Goal: Task Accomplishment & Management: Complete application form

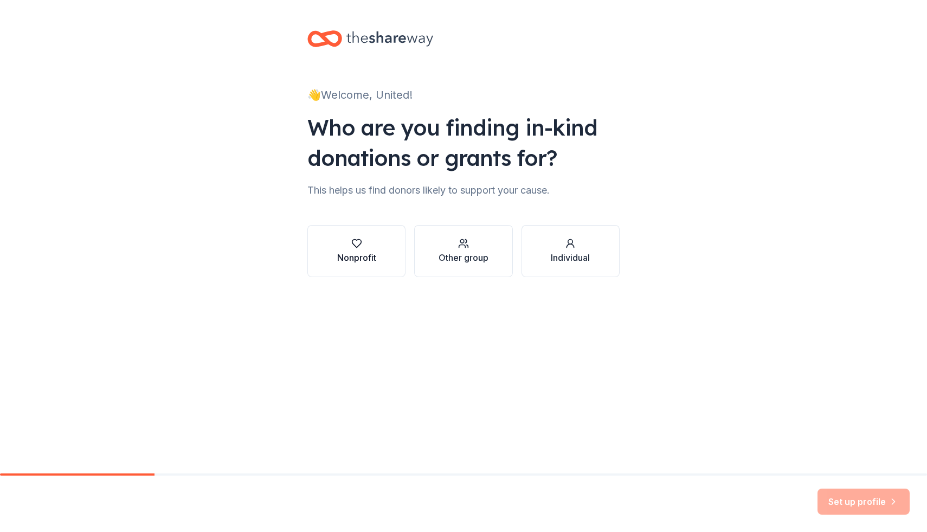
click at [376, 251] on button "Nonprofit" at bounding box center [356, 251] width 98 height 52
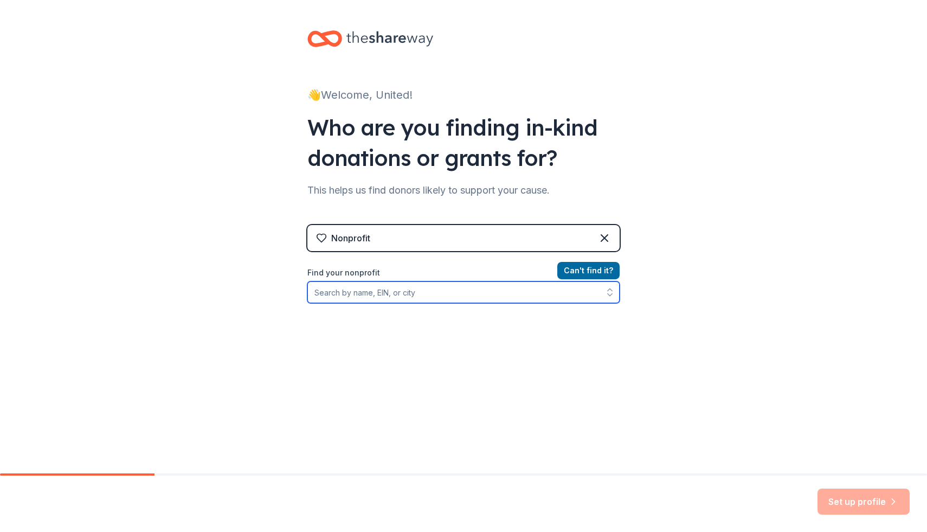
click at [414, 283] on input "Find your nonprofit" at bounding box center [463, 292] width 312 height 22
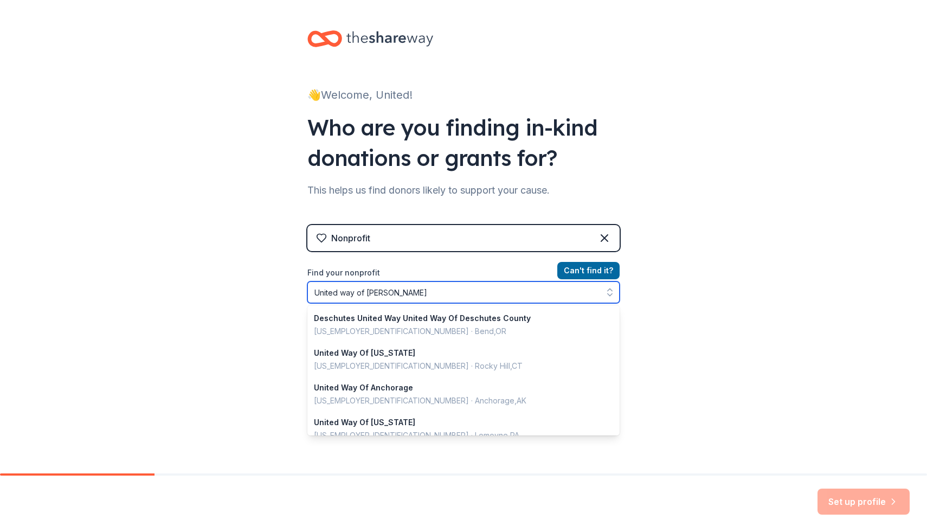
type input "United way of Carroll"
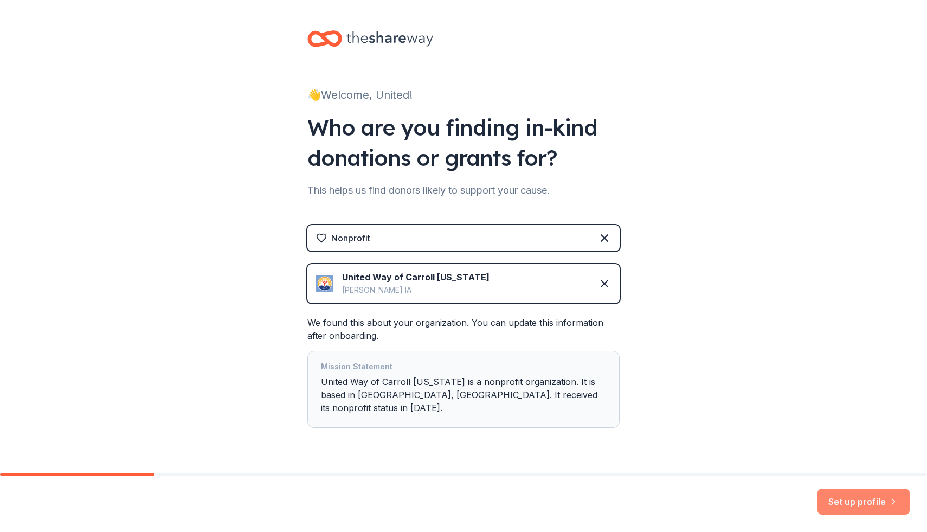
click at [851, 501] on button "Set up profile" at bounding box center [863, 501] width 92 height 26
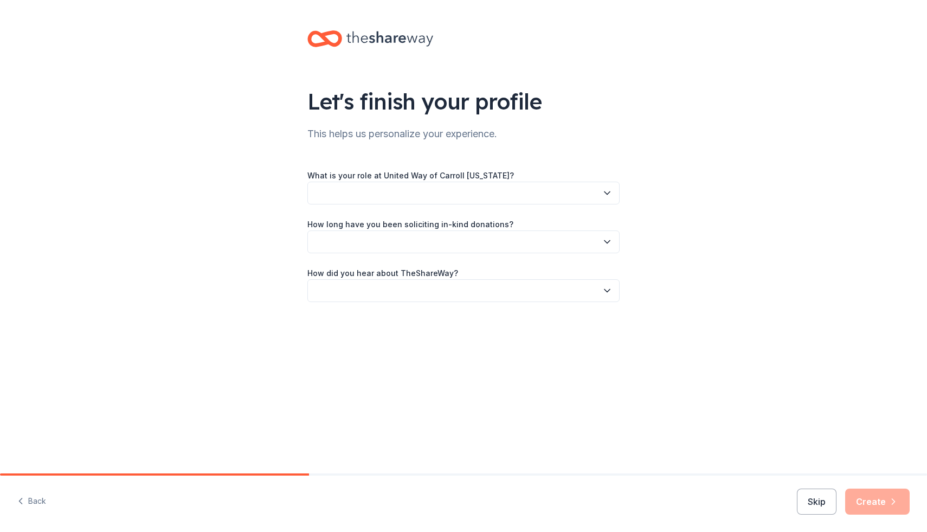
click at [505, 195] on button "button" at bounding box center [463, 193] width 312 height 23
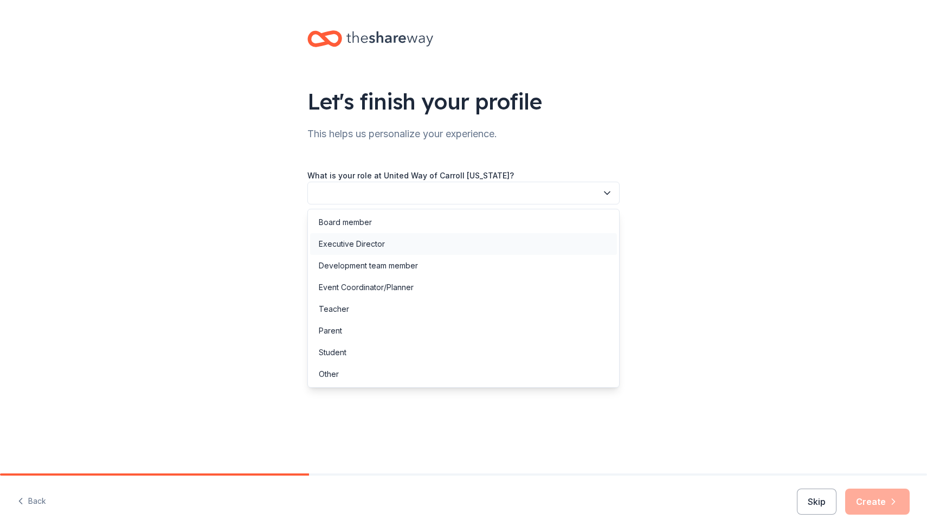
click at [488, 237] on div "Executive Director" at bounding box center [463, 244] width 307 height 22
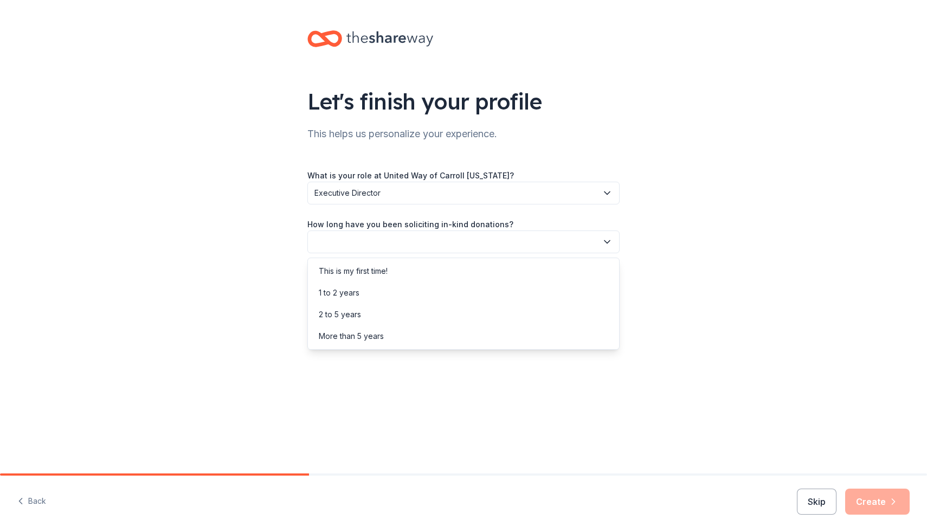
click at [479, 242] on button "button" at bounding box center [463, 241] width 312 height 23
click at [463, 314] on div "2 to 5 years" at bounding box center [463, 315] width 307 height 22
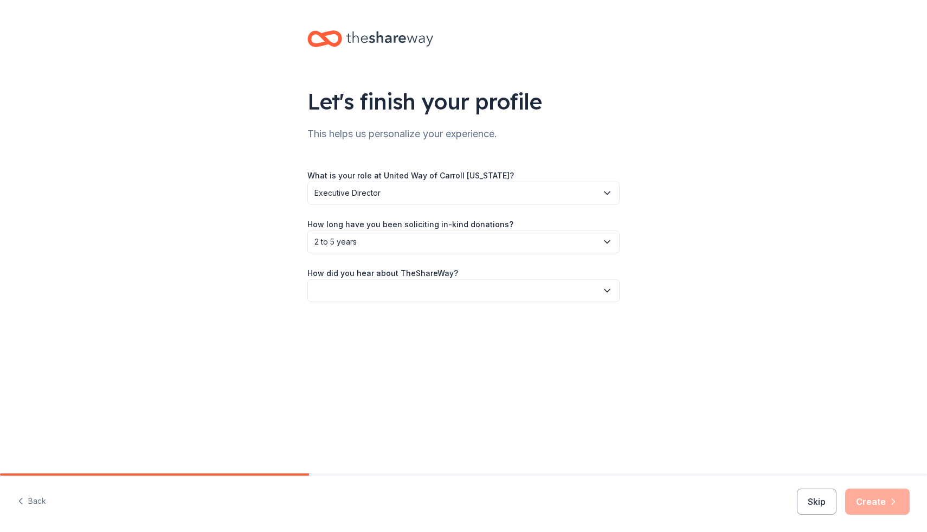
click at [461, 294] on button "button" at bounding box center [463, 290] width 312 height 23
click at [440, 350] on div "Online search" at bounding box center [463, 342] width 307 height 22
click at [871, 495] on button "Create" at bounding box center [877, 501] width 64 height 26
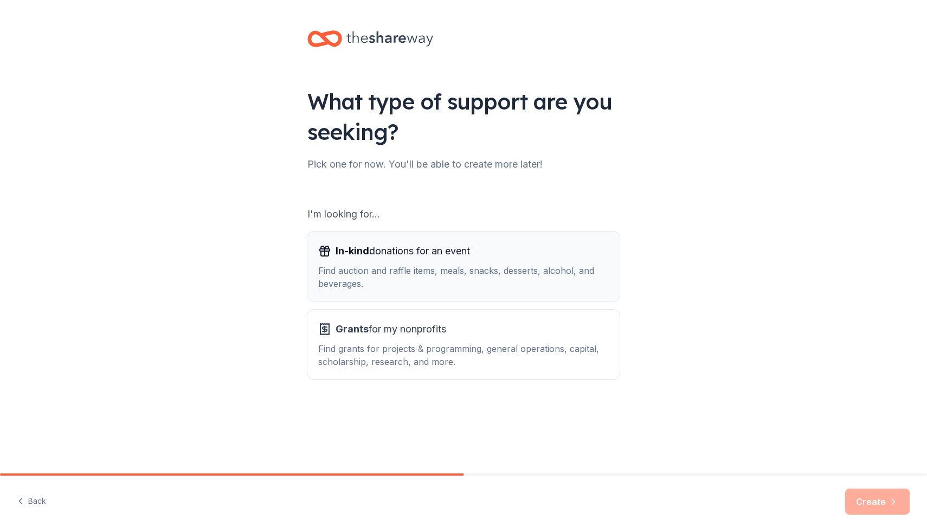
click at [555, 273] on div "Find auction and raffle items, meals, snacks, desserts, alcohol, and beverages." at bounding box center [463, 277] width 290 height 26
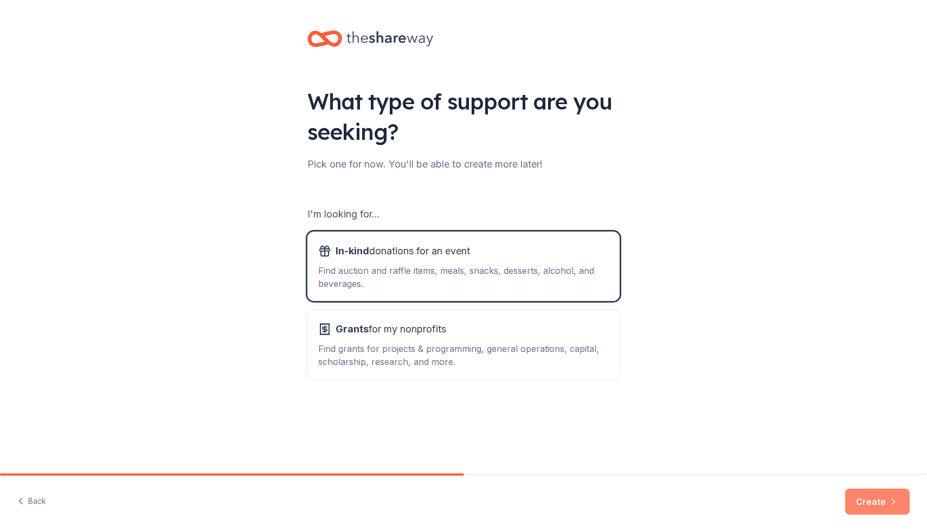
click at [874, 502] on button "Create" at bounding box center [877, 501] width 64 height 26
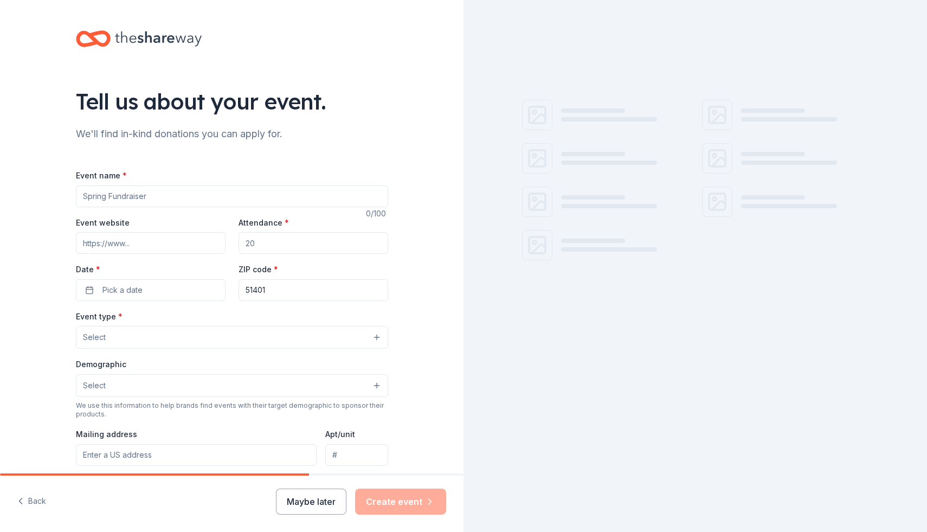
click at [302, 189] on input "Event name *" at bounding box center [232, 196] width 312 height 22
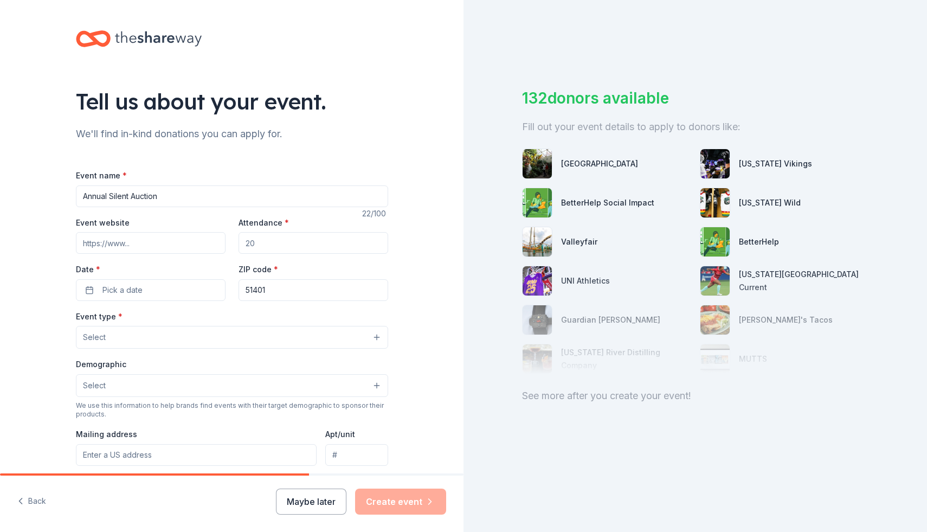
click at [111, 196] on input "Annual Silent Auction" at bounding box center [232, 196] width 312 height 22
type input "Annual Chili Cook Off and Silent Auction"
click at [264, 243] on input "Attendance *" at bounding box center [313, 243] width 150 height 22
type input "200"
click at [205, 292] on button "Pick a date" at bounding box center [151, 290] width 150 height 22
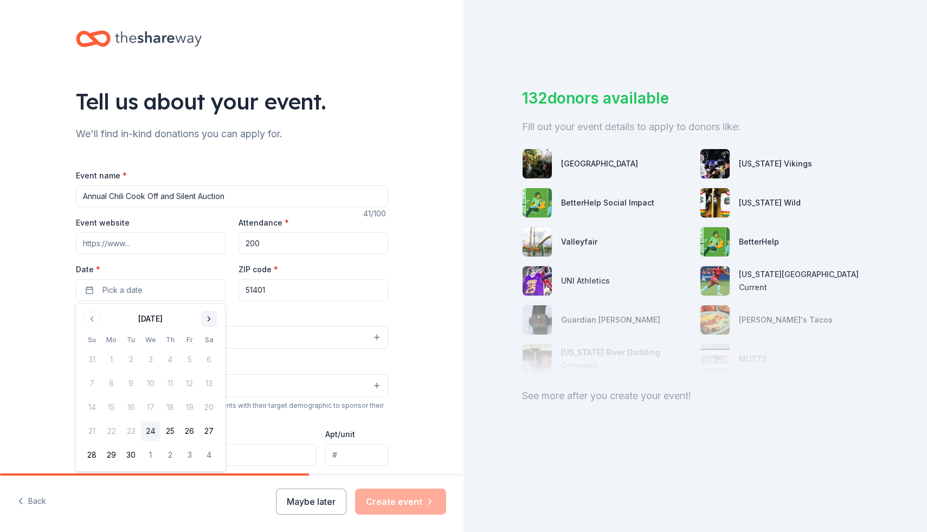
click at [209, 320] on button "Go to next month" at bounding box center [209, 318] width 15 height 15
click at [172, 434] on button "20" at bounding box center [170, 431] width 20 height 20
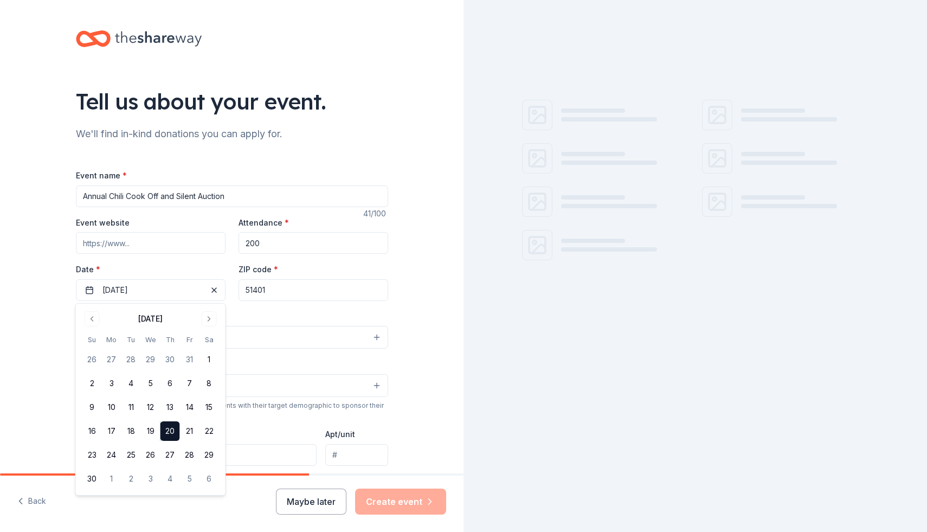
click at [270, 315] on div "Event type * Select" at bounding box center [232, 329] width 312 height 40
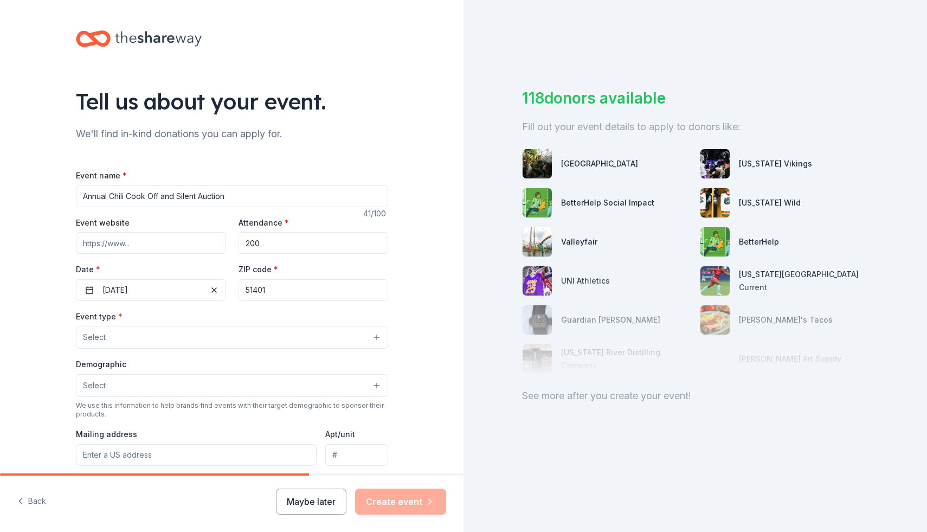
click at [197, 333] on button "Select" at bounding box center [232, 337] width 312 height 23
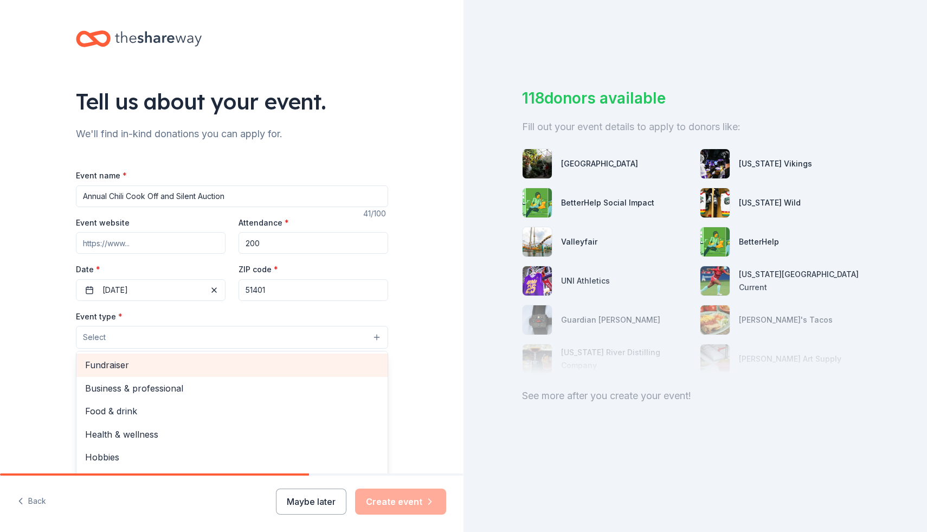
click at [183, 364] on span "Fundraiser" at bounding box center [232, 365] width 294 height 14
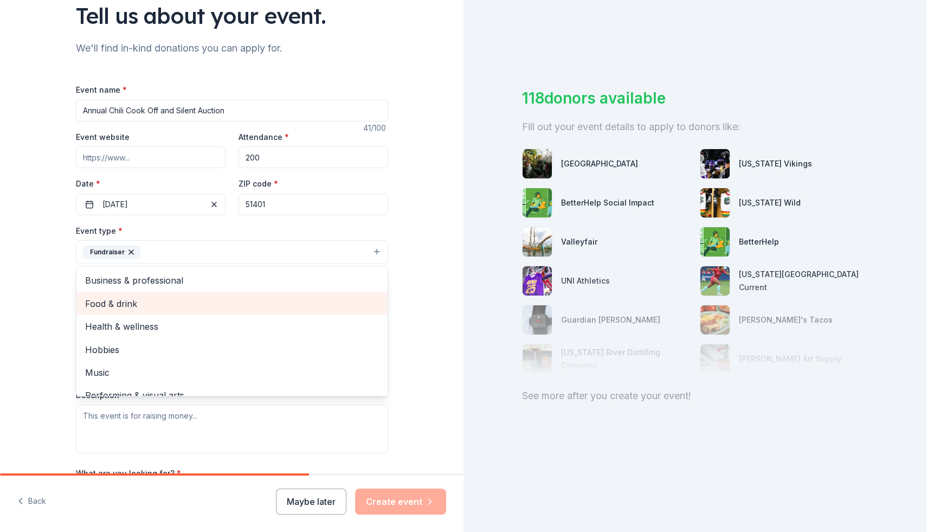
scroll to position [62, 0]
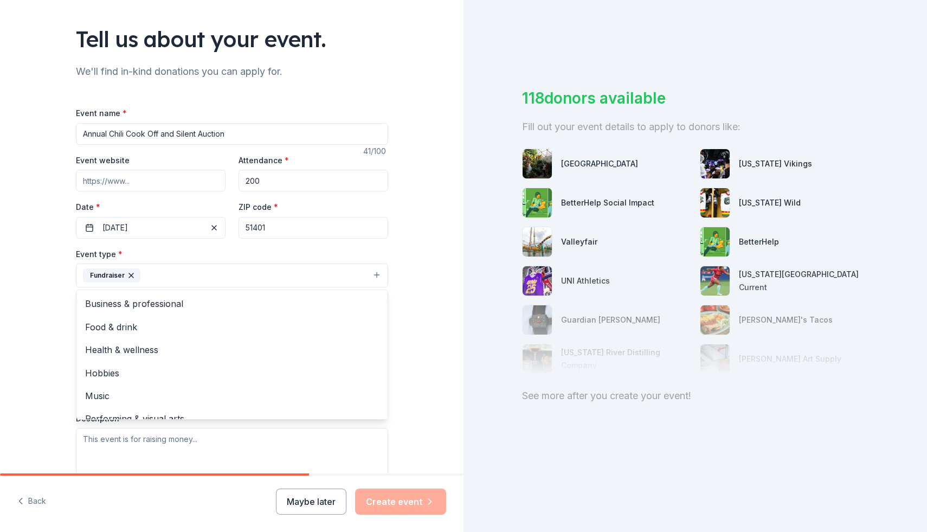
click at [421, 273] on div "Tell us about your event. We'll find in-kind donations you can apply for. Event…" at bounding box center [231, 299] width 463 height 722
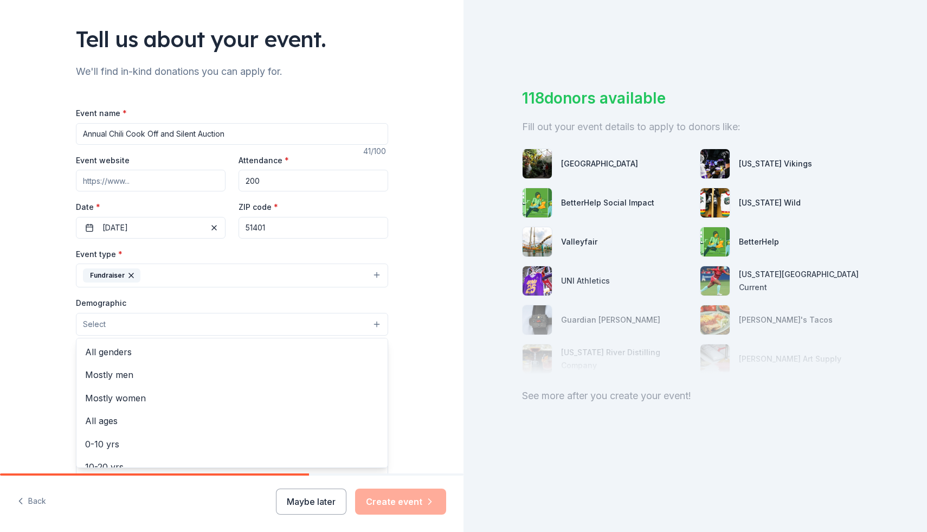
click at [372, 330] on button "Select" at bounding box center [232, 324] width 312 height 23
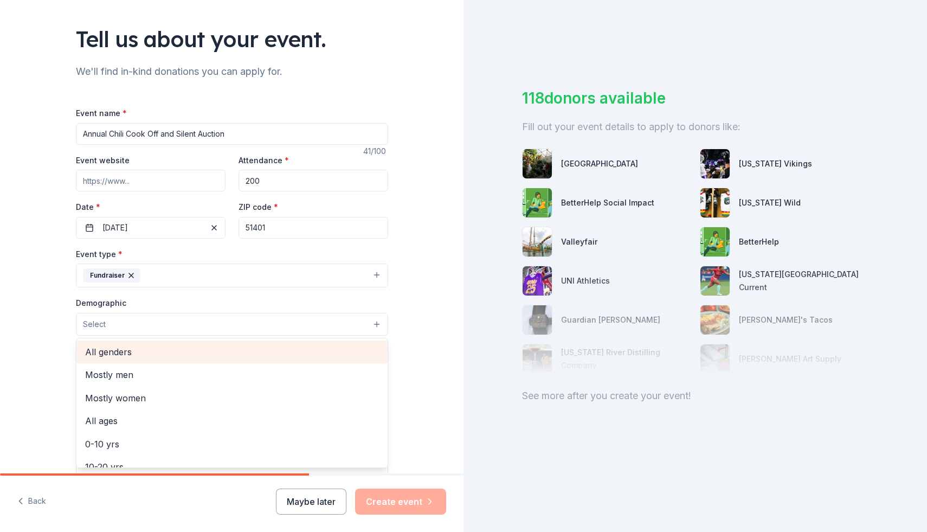
click at [301, 351] on span "All genders" at bounding box center [232, 352] width 294 height 14
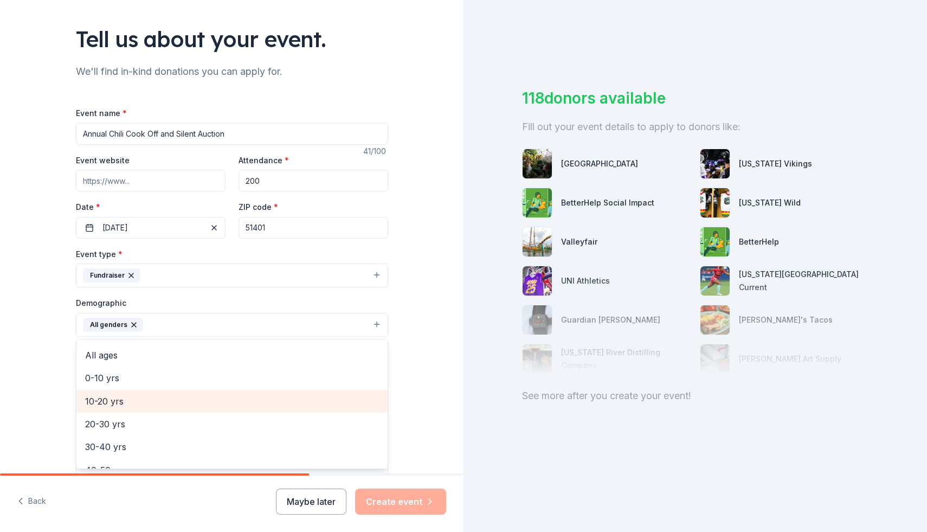
scroll to position [44, 0]
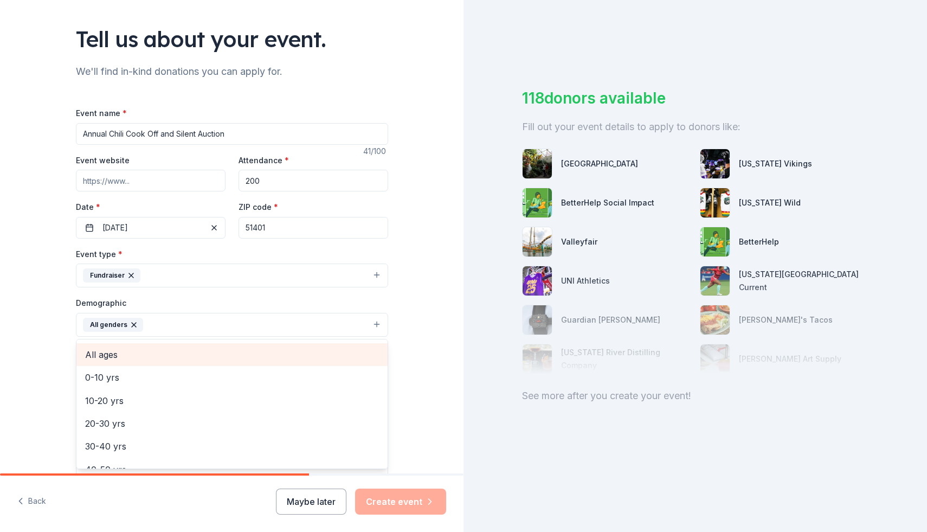
click at [314, 358] on span "All ages" at bounding box center [232, 354] width 294 height 14
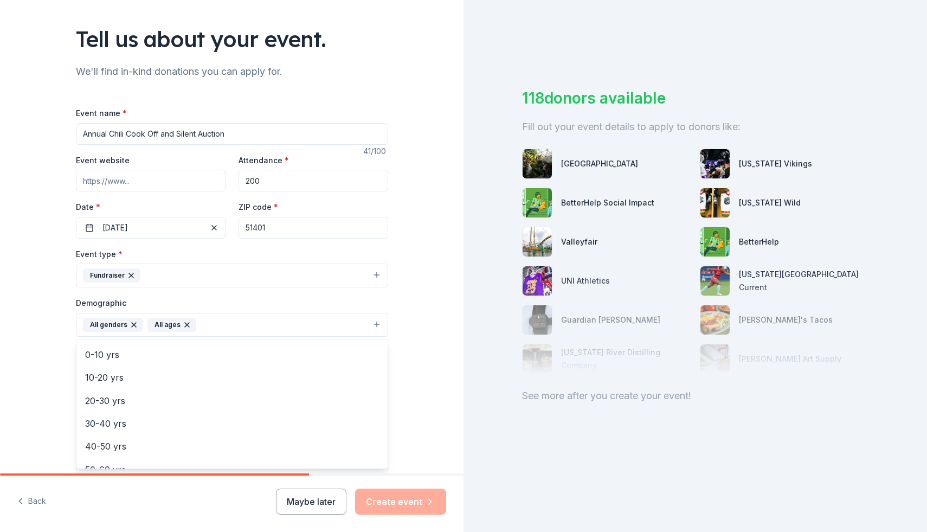
click at [441, 346] on div "Tell us about your event. We'll find in-kind donations you can apply for. Event…" at bounding box center [231, 300] width 463 height 724
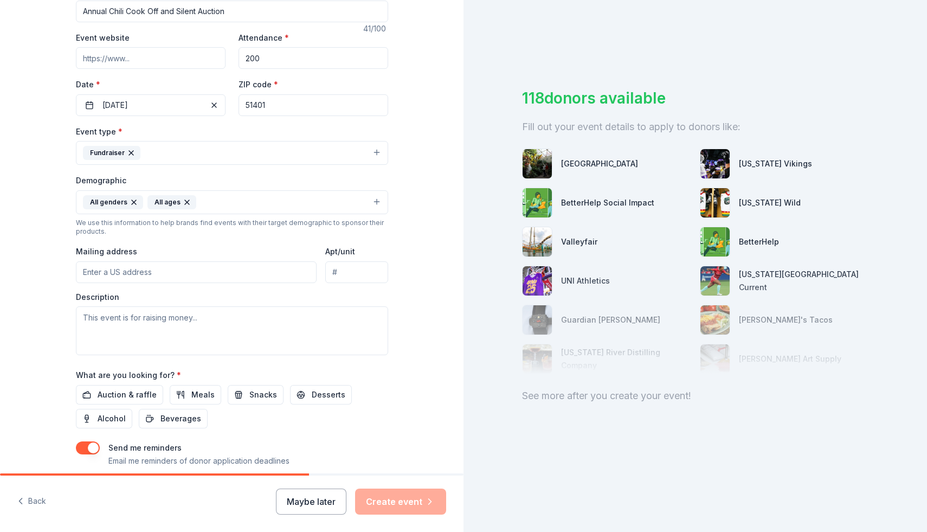
scroll to position [186, 0]
click at [248, 274] on input "Mailing address" at bounding box center [196, 271] width 241 height 22
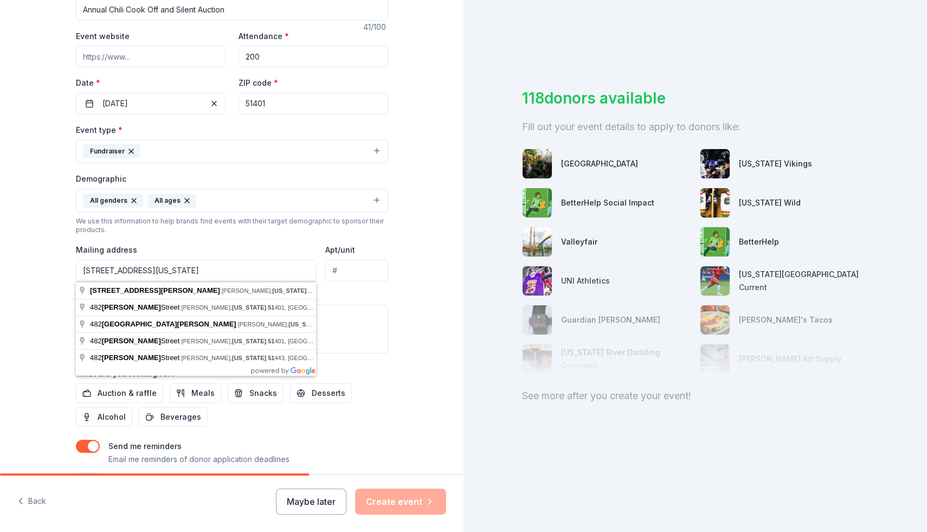
type input "PO box 482 Carroll Iowa 51401"
click at [272, 273] on input "PO box 482 Carroll Iowa 51401" at bounding box center [196, 271] width 241 height 22
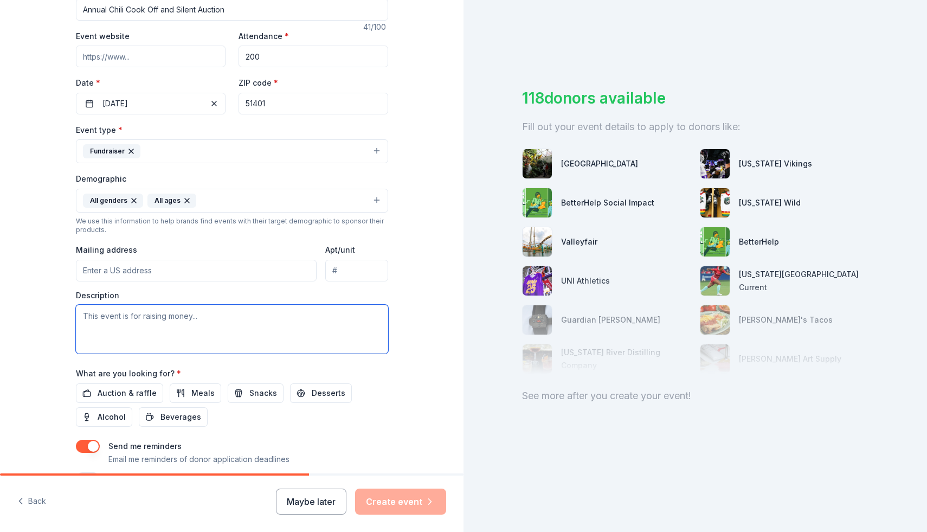
click at [230, 332] on textarea at bounding box center [232, 329] width 312 height 49
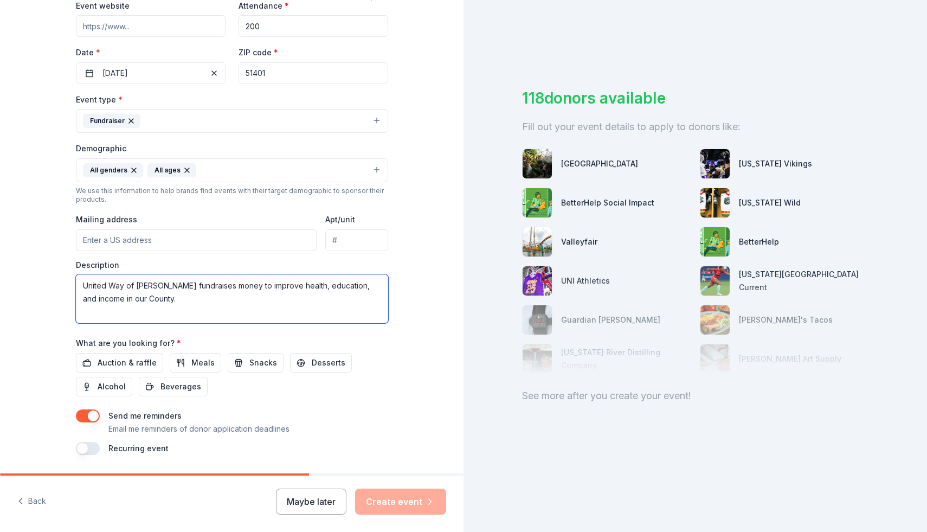
scroll to position [229, 0]
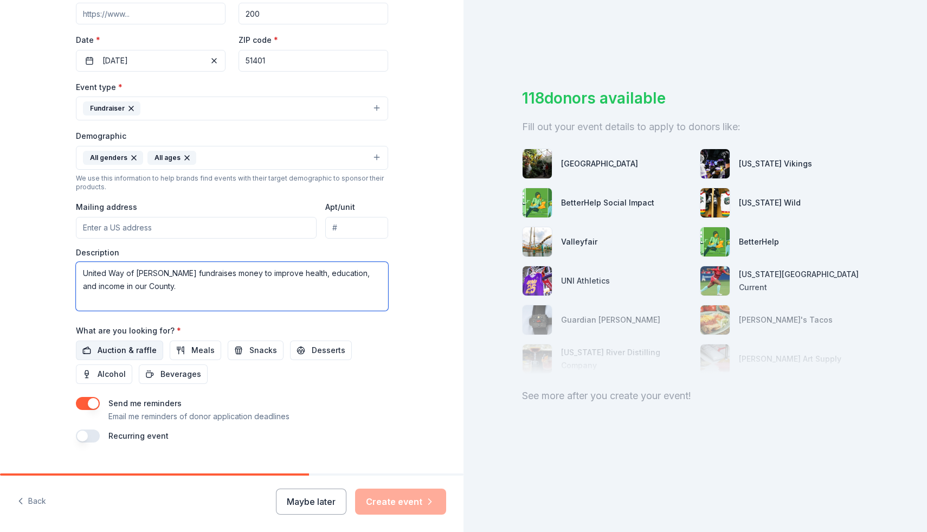
type textarea "United Way of Carroll fundraises money to improve health, education, and income…"
click at [140, 348] on span "Auction & raffle" at bounding box center [127, 350] width 59 height 13
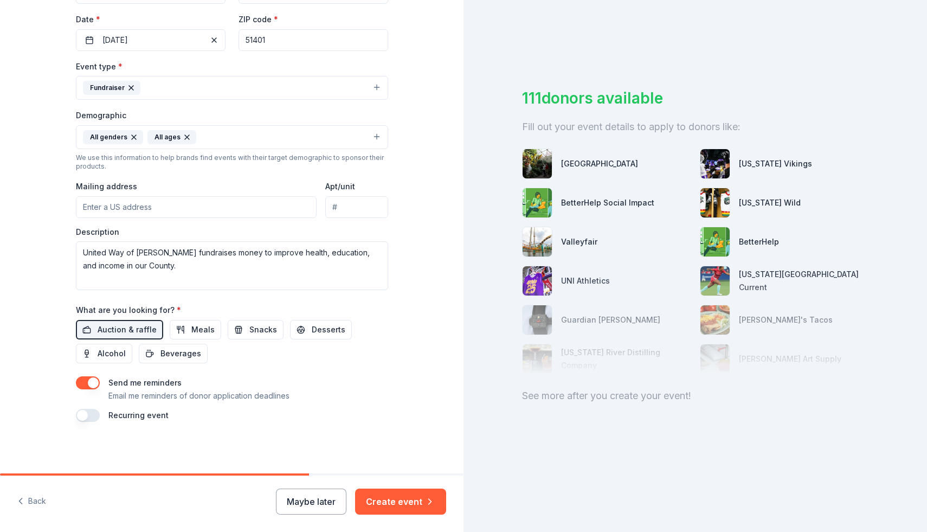
scroll to position [250, 0]
click at [96, 382] on button "button" at bounding box center [88, 382] width 24 height 13
click at [411, 496] on button "Create event" at bounding box center [400, 501] width 91 height 26
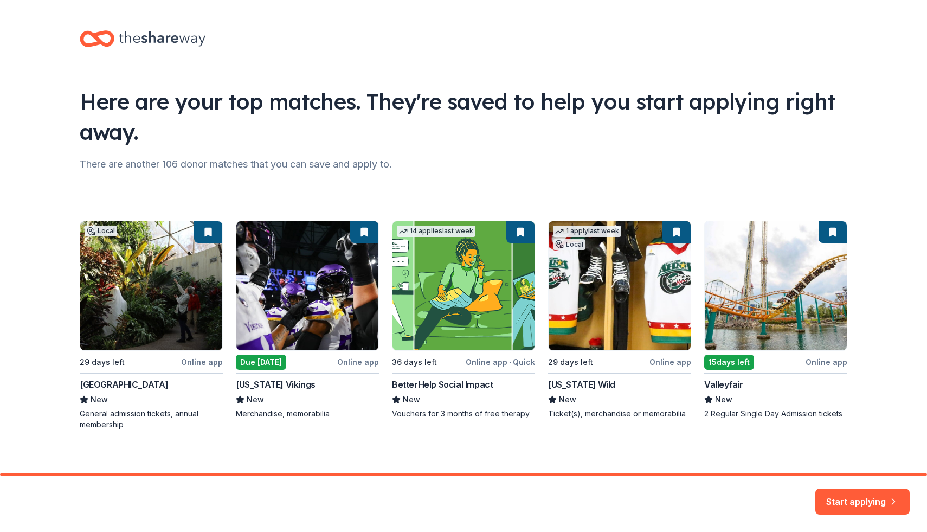
scroll to position [9, 0]
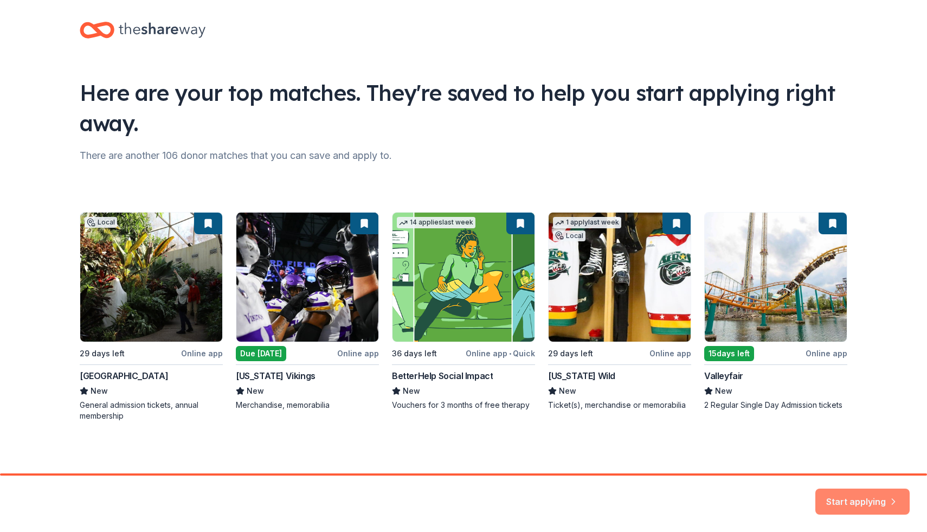
click at [866, 498] on button "Start applying" at bounding box center [862, 495] width 94 height 26
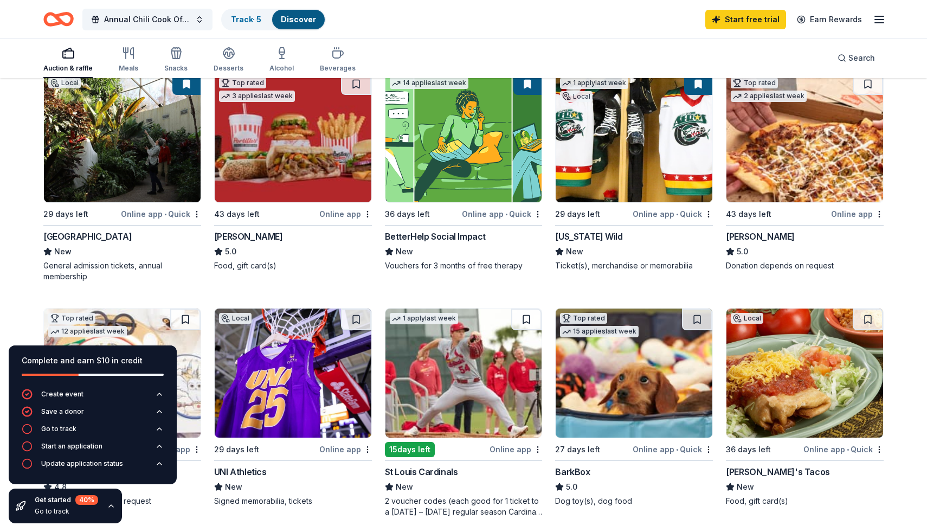
scroll to position [128, 0]
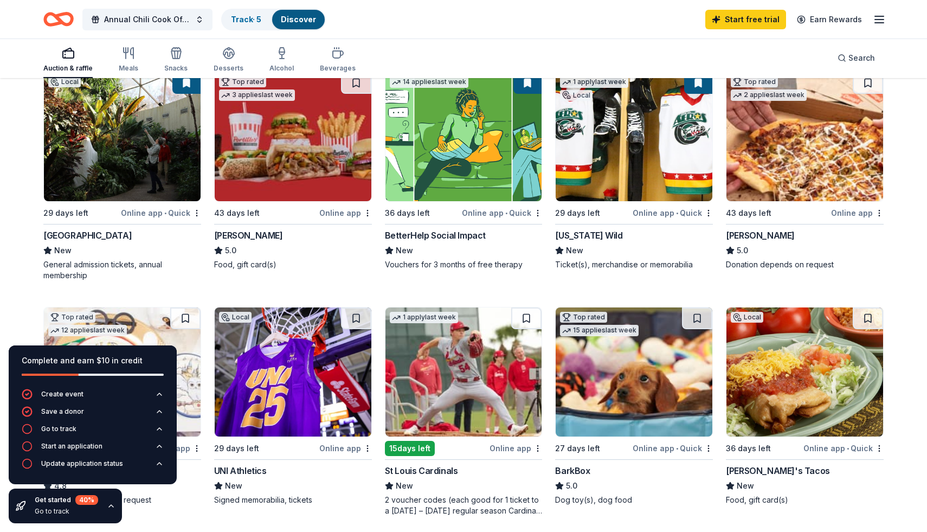
click at [580, 236] on div "Iowa Wild" at bounding box center [588, 235] width 67 height 13
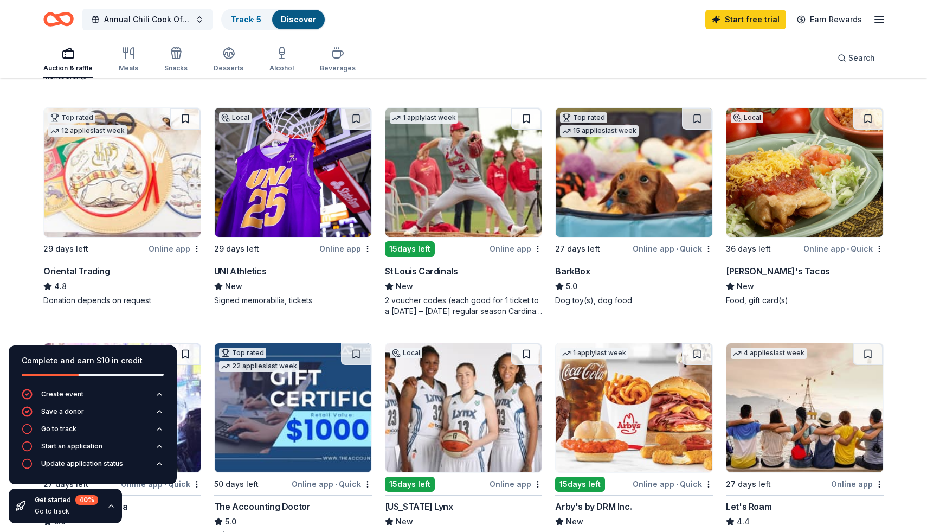
scroll to position [328, 0]
click at [596, 224] on img at bounding box center [634, 171] width 157 height 129
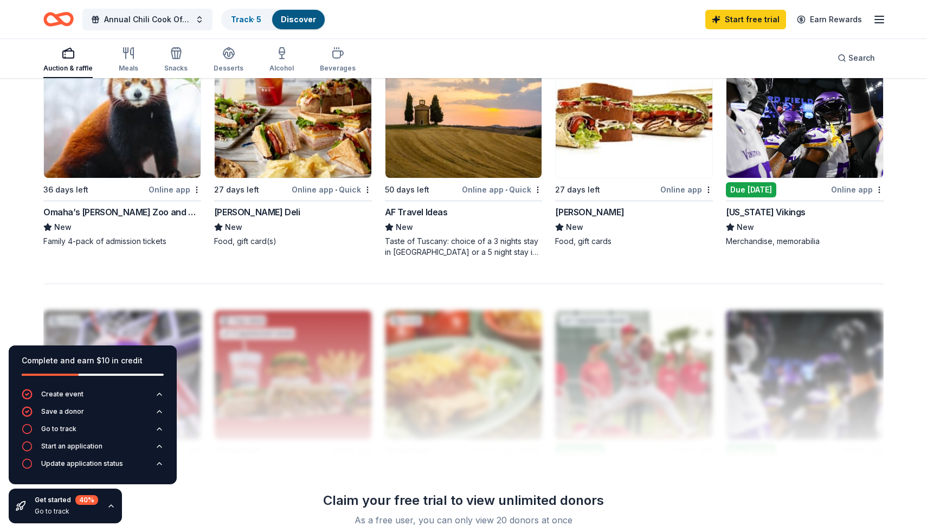
scroll to position [860, 0]
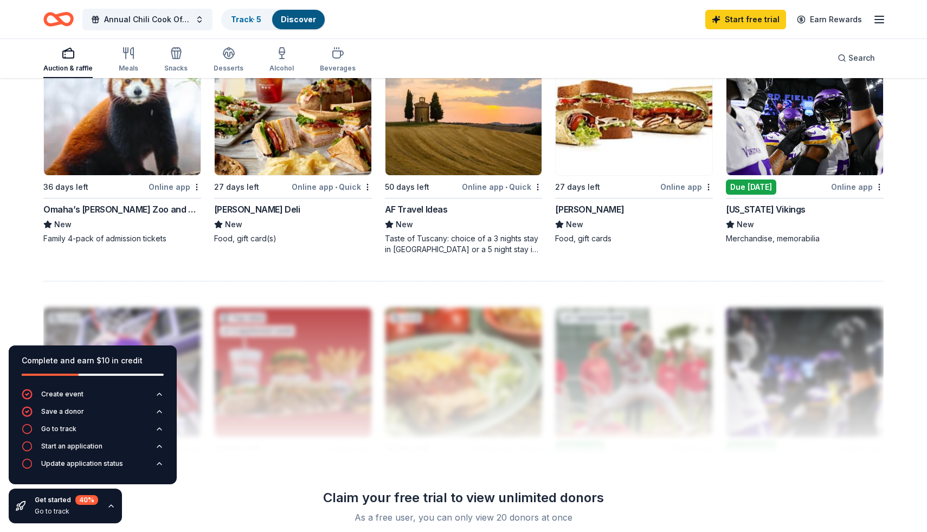
click at [112, 159] on img at bounding box center [122, 110] width 157 height 129
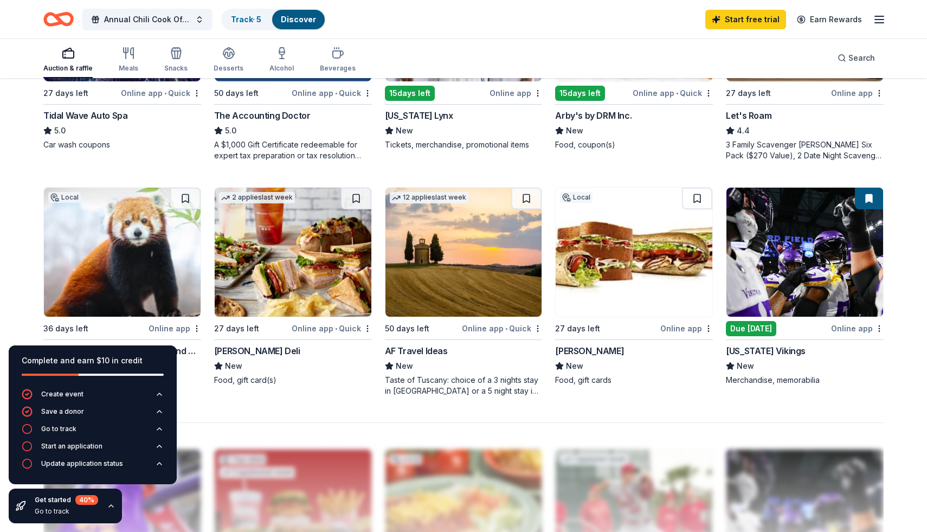
scroll to position [715, 0]
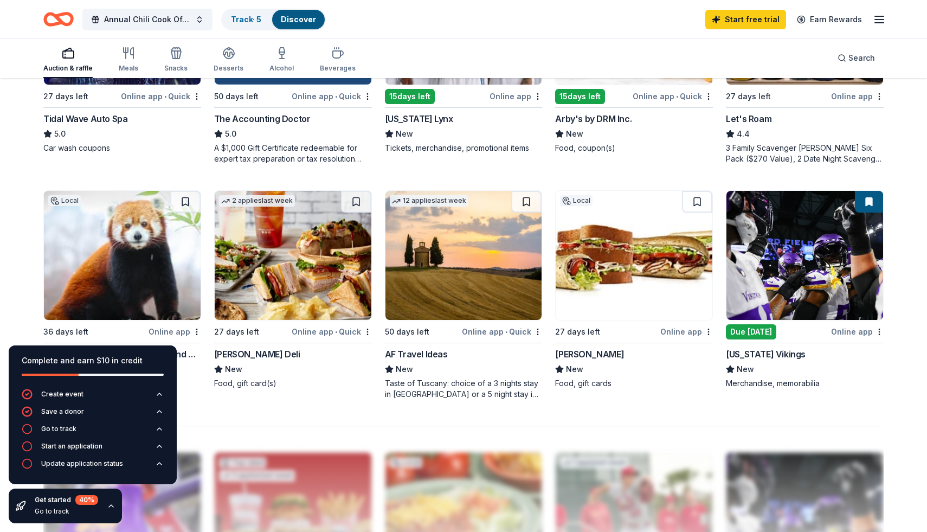
click at [791, 281] on img at bounding box center [804, 255] width 157 height 129
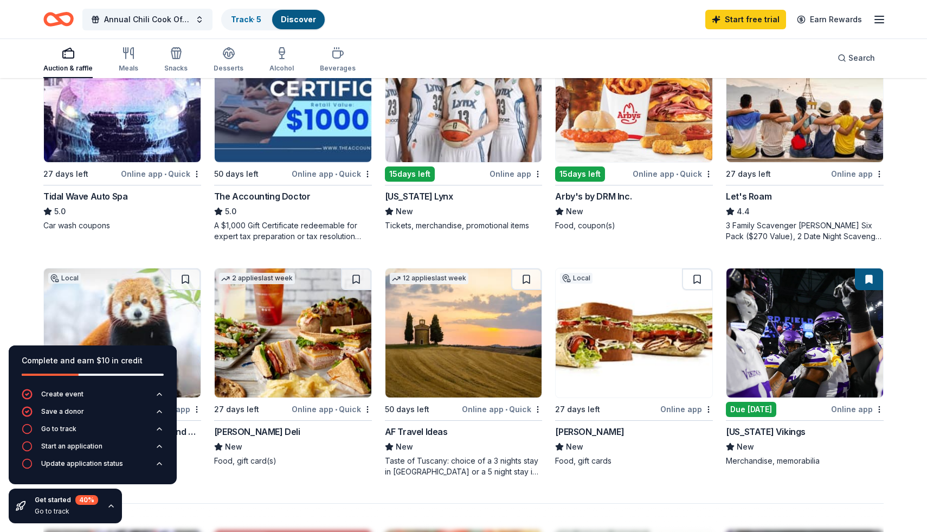
scroll to position [630, 0]
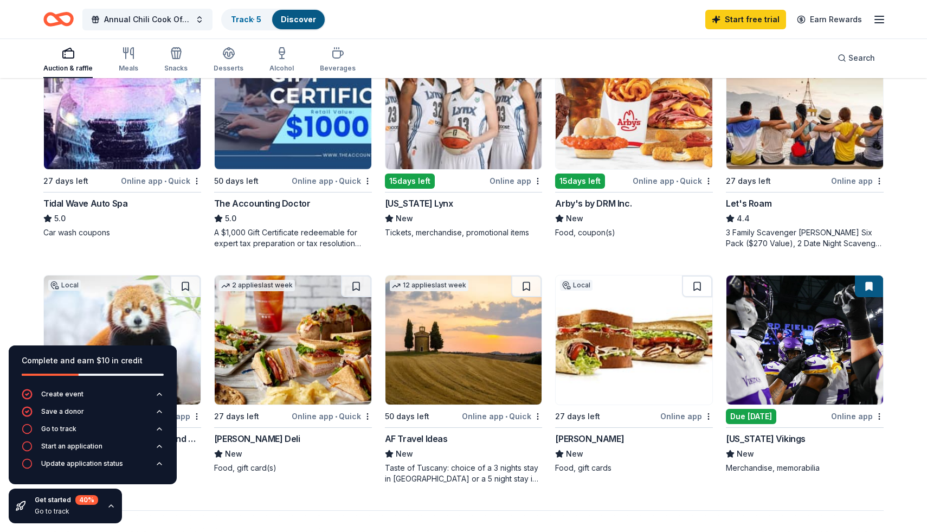
click at [647, 123] on img at bounding box center [634, 104] width 157 height 129
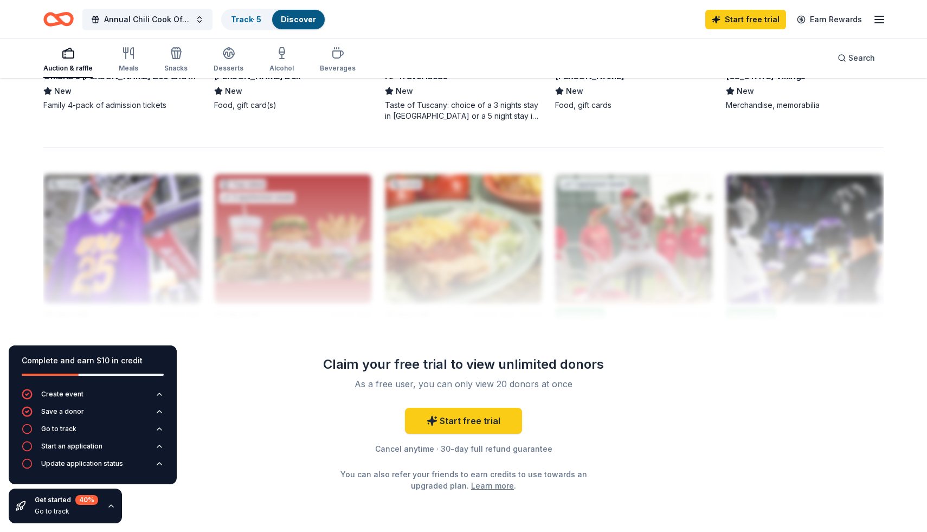
scroll to position [1043, 0]
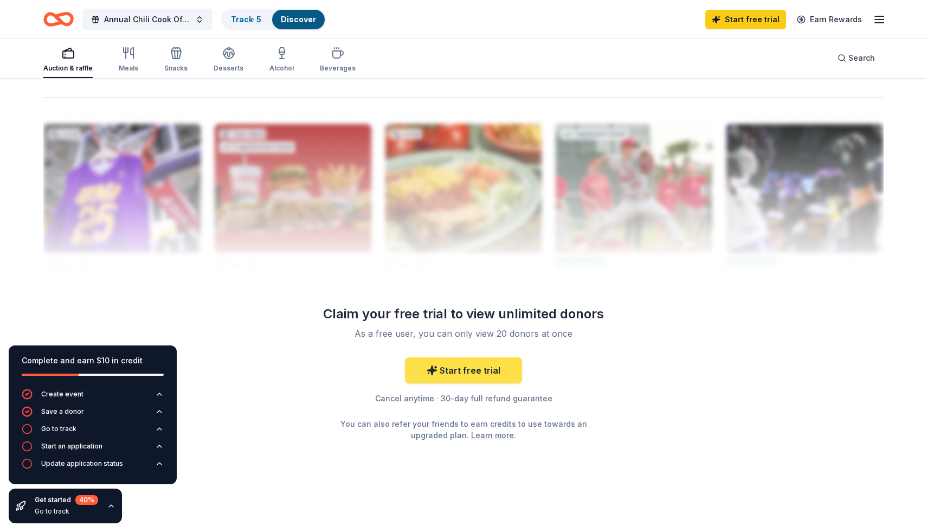
click at [468, 367] on link "Start free trial" at bounding box center [463, 370] width 117 height 26
click at [469, 362] on link "Start free trial" at bounding box center [463, 370] width 117 height 26
click at [751, 15] on link "Start free trial" at bounding box center [745, 20] width 81 height 20
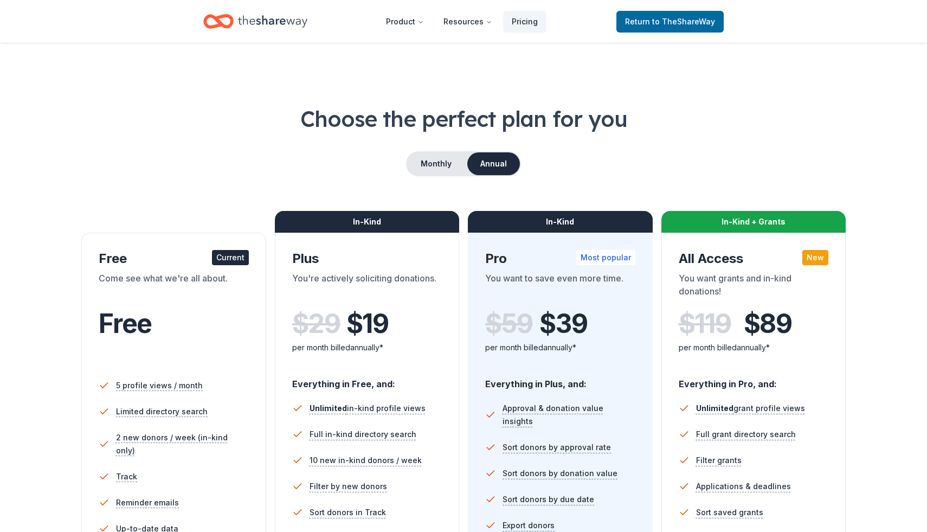
click at [203, 293] on div "Come see what we're all about." at bounding box center [174, 287] width 150 height 30
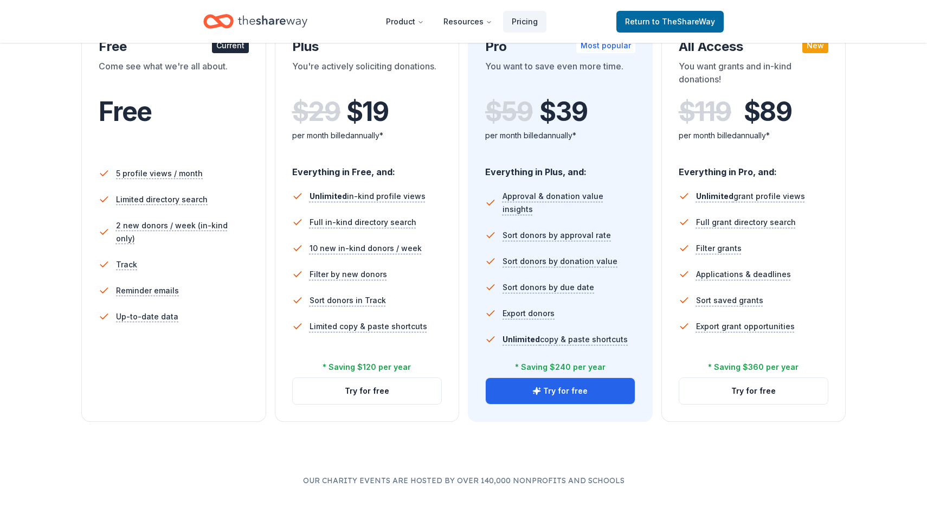
scroll to position [213, 0]
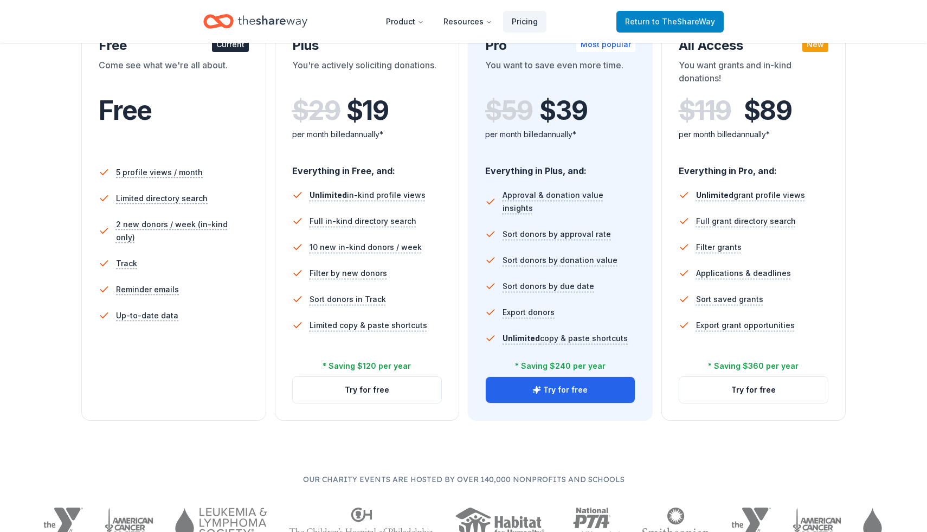
click at [690, 14] on link "Return to TheShareWay" at bounding box center [669, 22] width 107 height 22
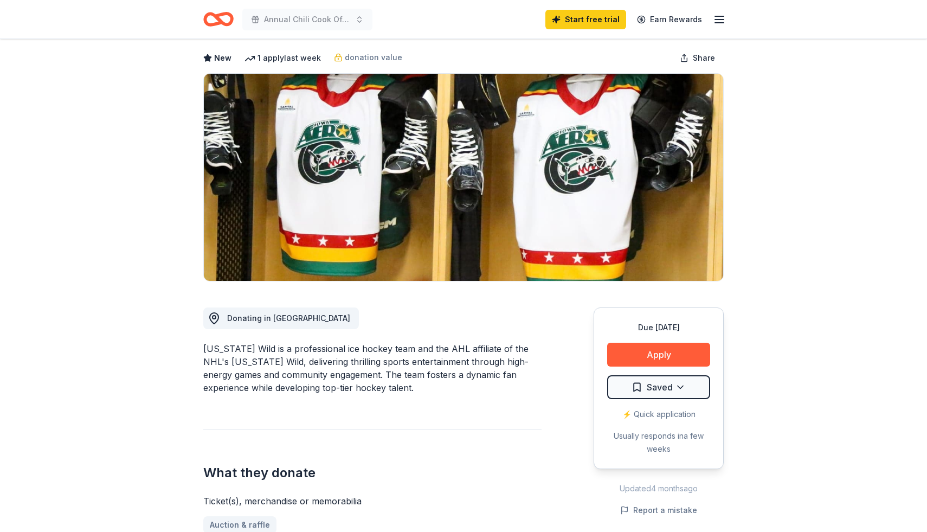
scroll to position [73, 0]
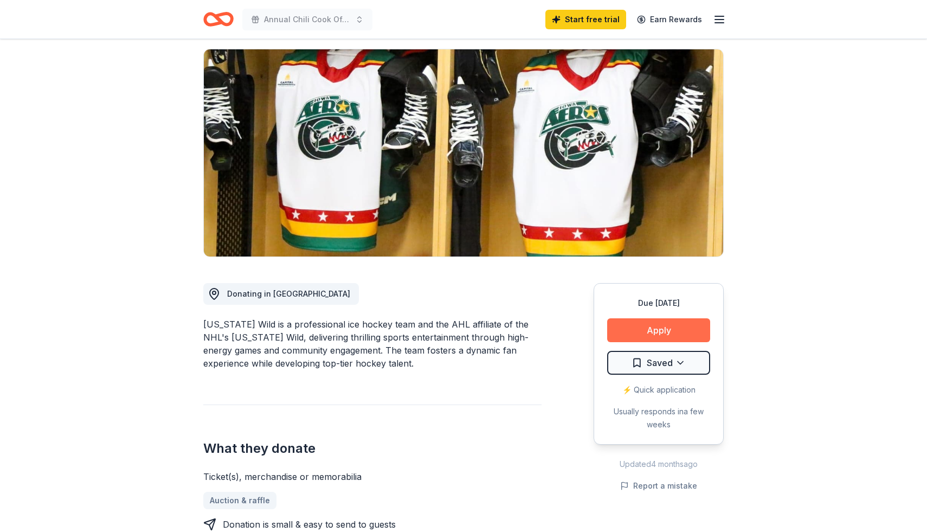
click at [631, 333] on button "Apply" at bounding box center [658, 330] width 103 height 24
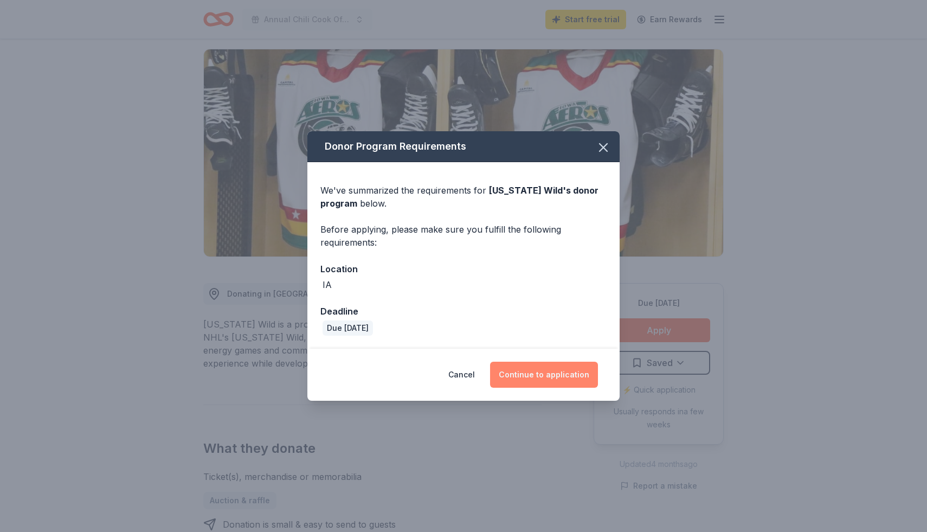
click at [532, 378] on button "Continue to application" at bounding box center [544, 374] width 108 height 26
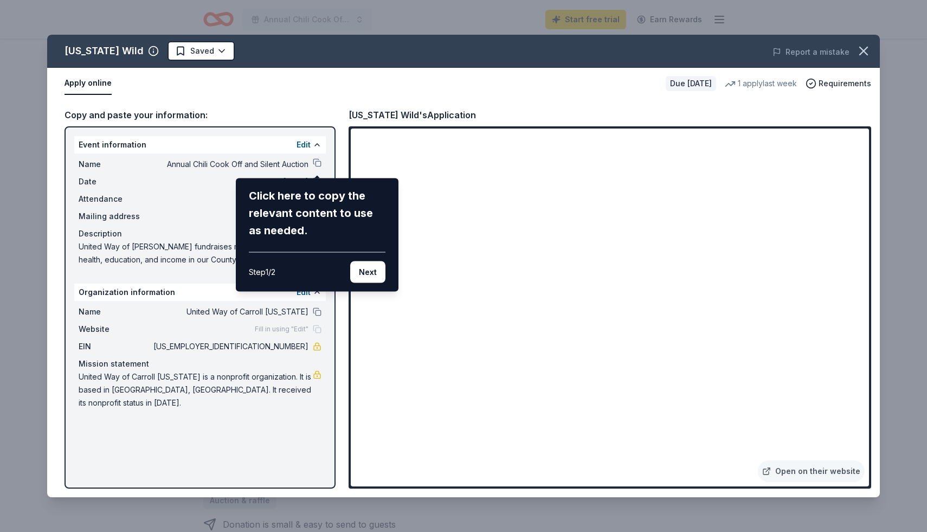
click at [320, 162] on div "Iowa Wild Saved Report a mistake Apply online Due in 29 days 1 apply last week …" at bounding box center [463, 266] width 832 height 462
click at [360, 273] on button "Next" at bounding box center [367, 272] width 35 height 22
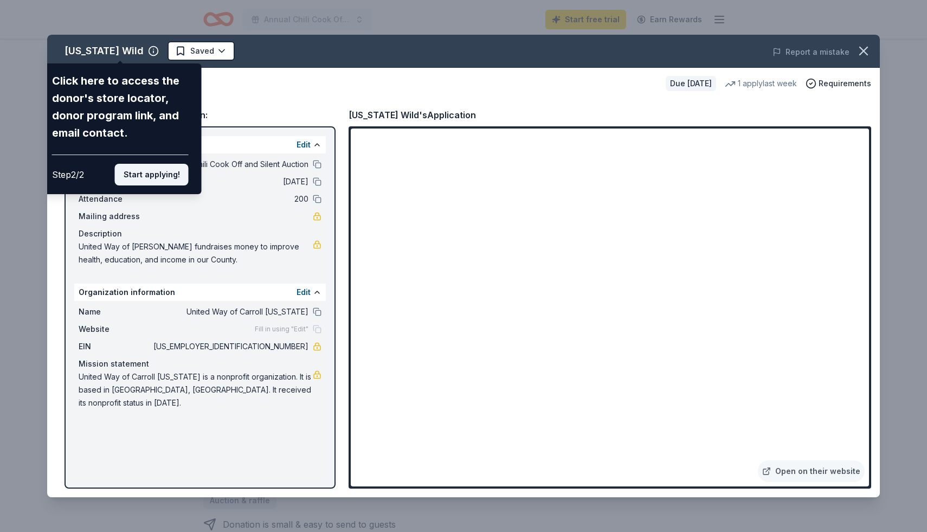
click at [170, 179] on button "Start applying!" at bounding box center [152, 175] width 74 height 22
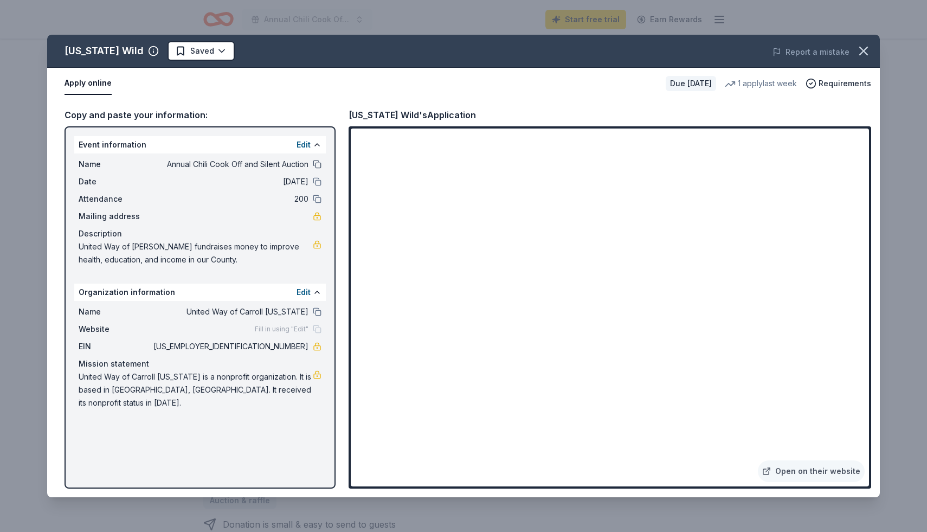
click at [318, 163] on button at bounding box center [317, 164] width 9 height 9
click at [869, 55] on icon "button" at bounding box center [863, 50] width 15 height 15
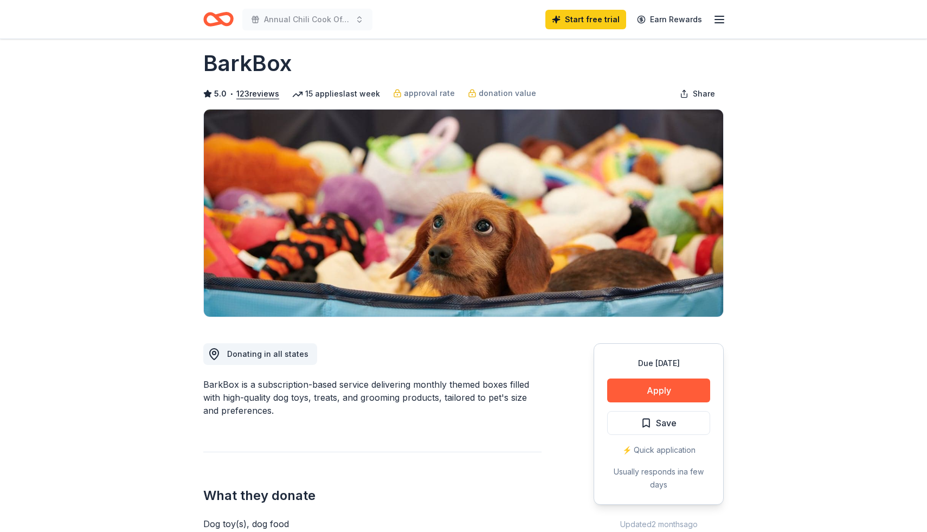
scroll to position [14, 0]
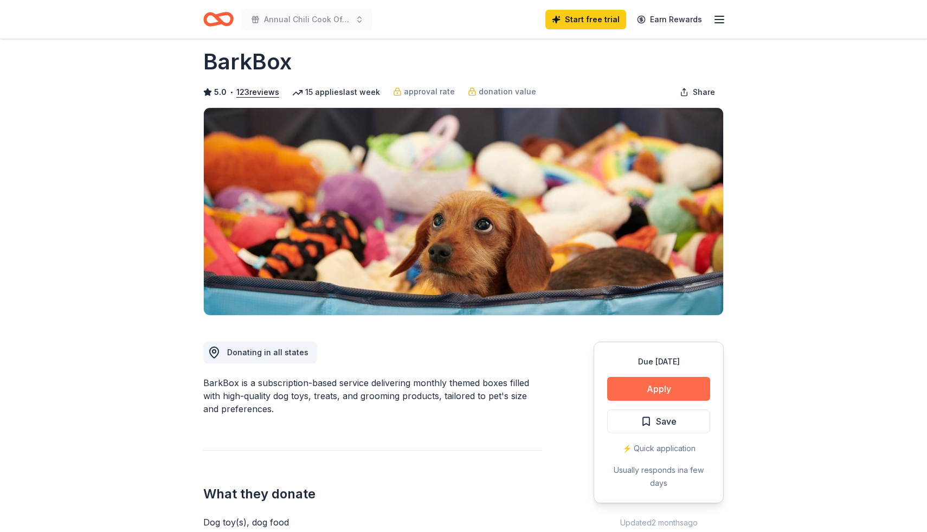
click at [676, 391] on button "Apply" at bounding box center [658, 389] width 103 height 24
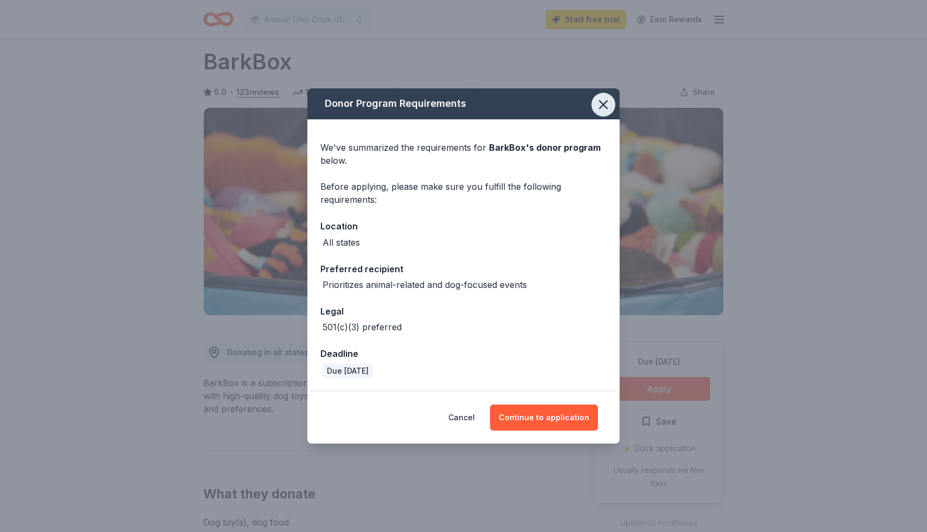
click at [604, 97] on icon "button" at bounding box center [603, 104] width 15 height 15
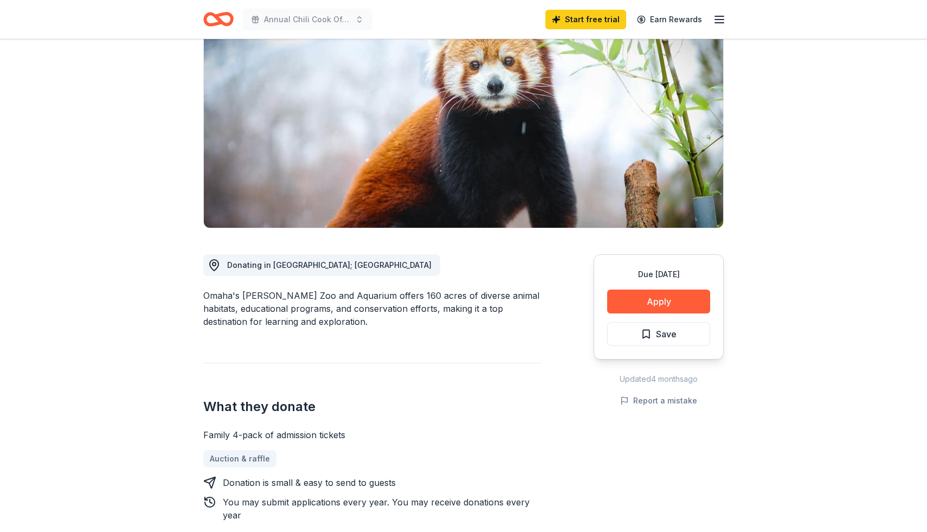
scroll to position [108, 0]
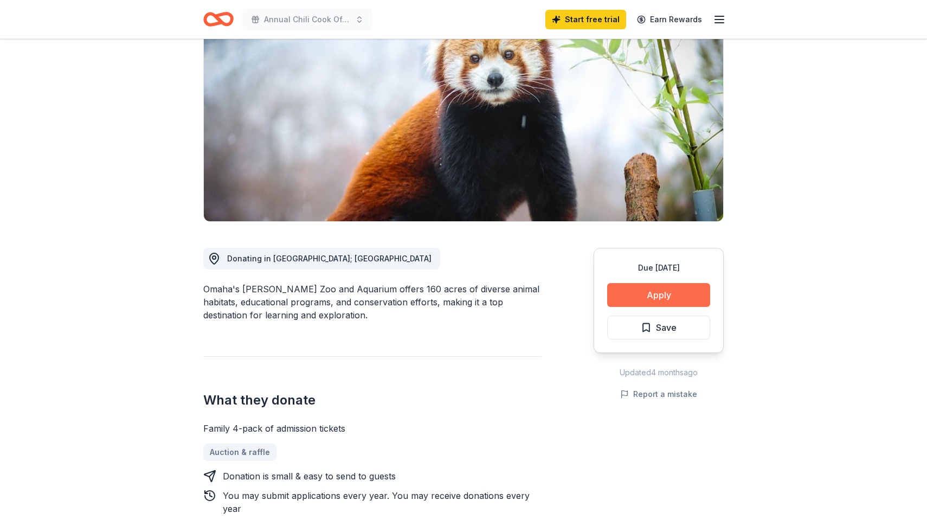
click at [627, 306] on button "Apply" at bounding box center [658, 295] width 103 height 24
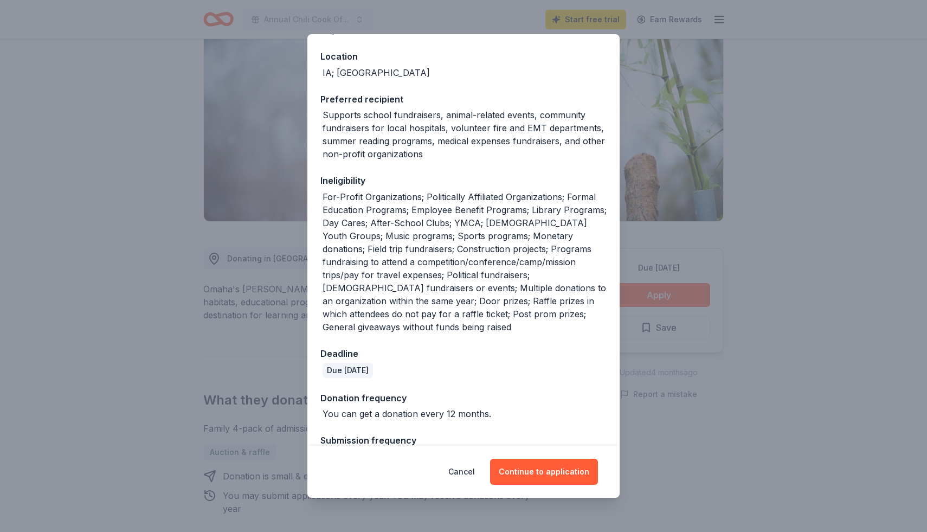
scroll to position [133, 0]
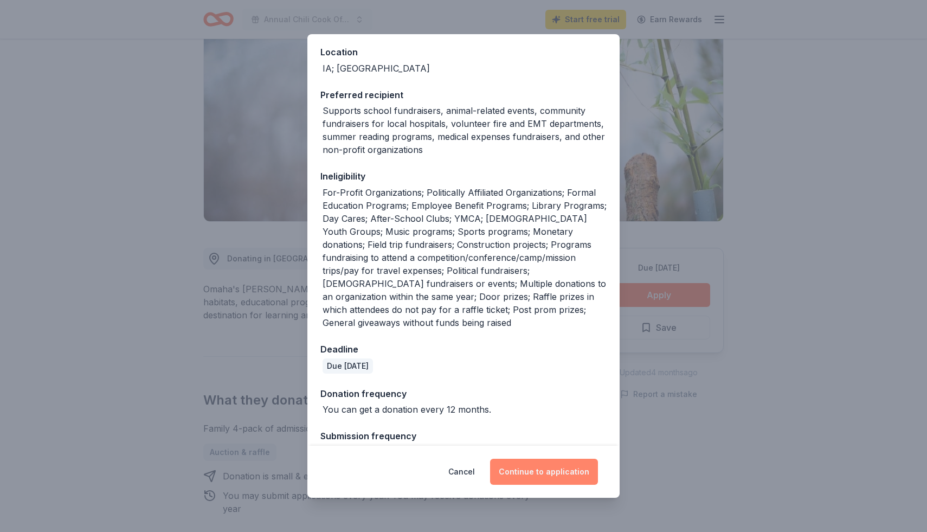
click at [544, 475] on button "Continue to application" at bounding box center [544, 472] width 108 height 26
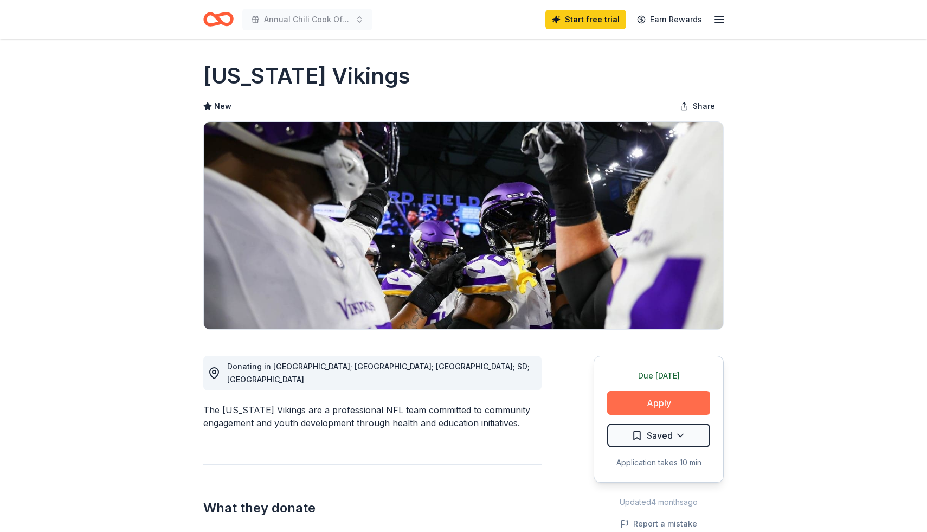
click at [648, 404] on button "Apply" at bounding box center [658, 403] width 103 height 24
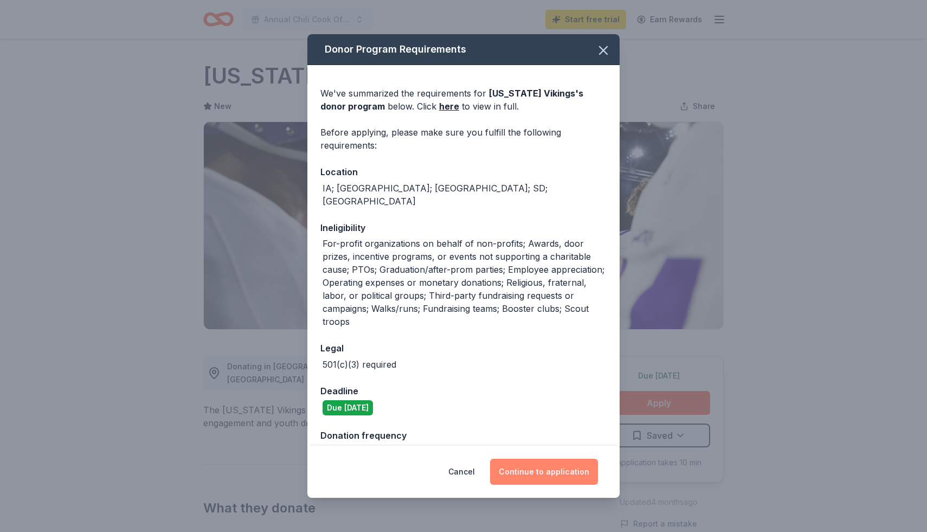
click at [535, 466] on button "Continue to application" at bounding box center [544, 472] width 108 height 26
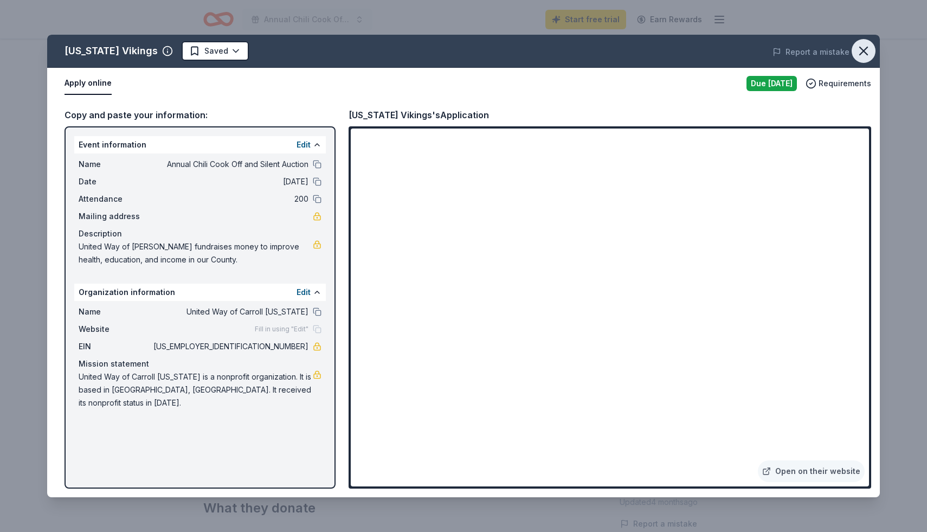
click at [867, 49] on icon "button" at bounding box center [863, 50] width 15 height 15
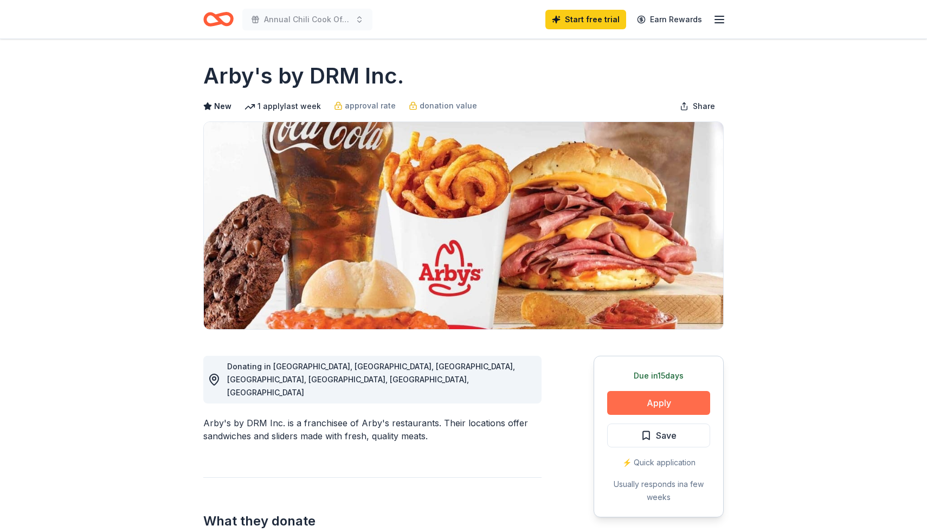
click at [648, 405] on button "Apply" at bounding box center [658, 403] width 103 height 24
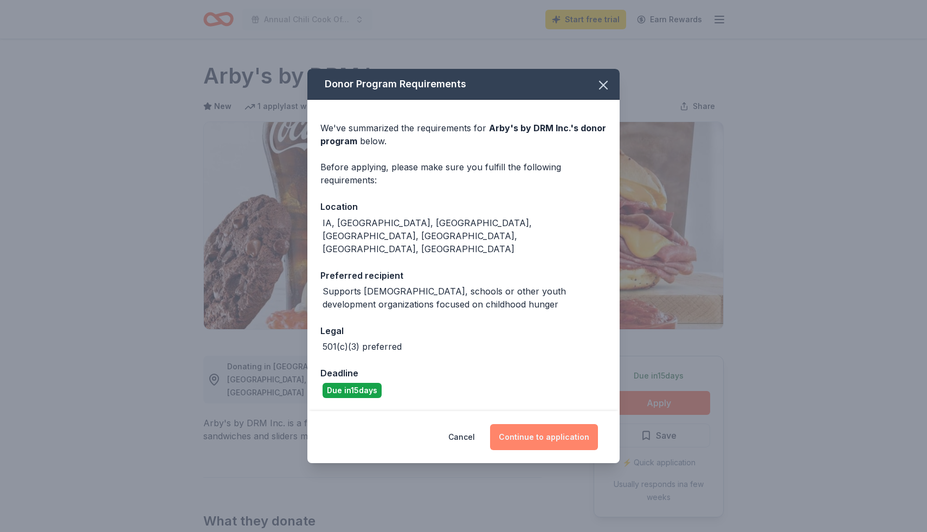
click at [571, 425] on button "Continue to application" at bounding box center [544, 437] width 108 height 26
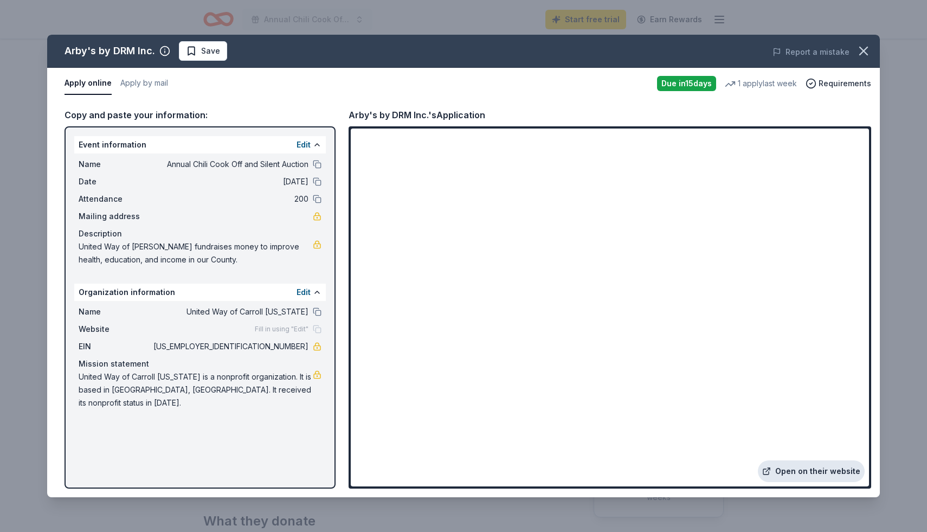
click at [793, 480] on link "Open on their website" at bounding box center [811, 471] width 107 height 22
click at [860, 56] on icon "button" at bounding box center [863, 50] width 15 height 15
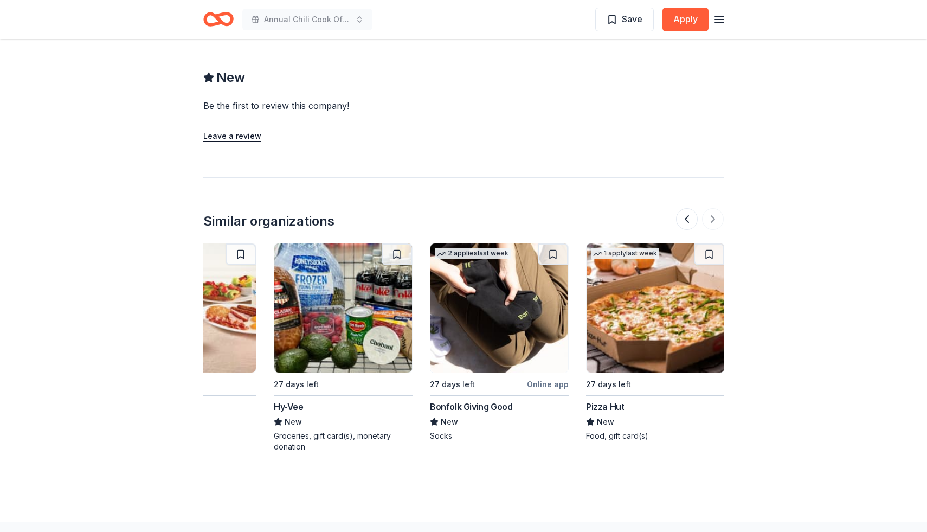
scroll to position [0, 1023]
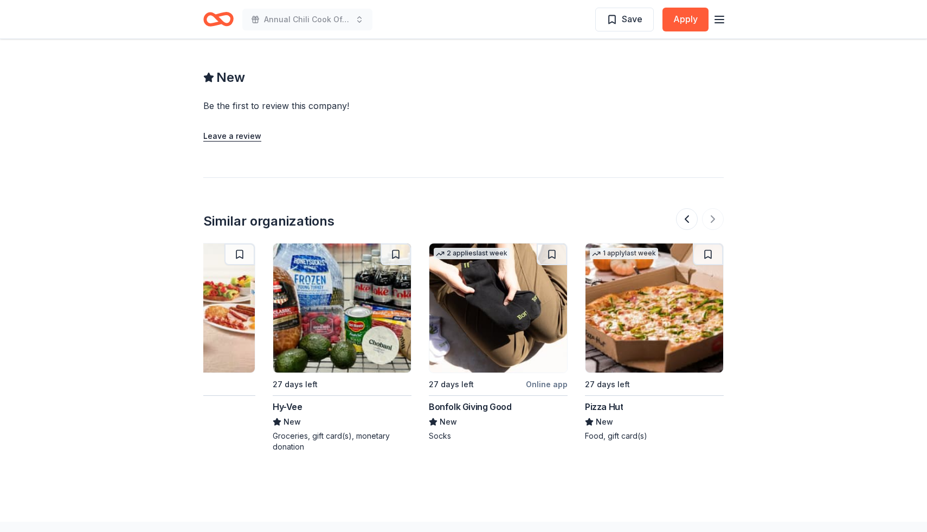
click at [323, 345] on img at bounding box center [342, 307] width 138 height 129
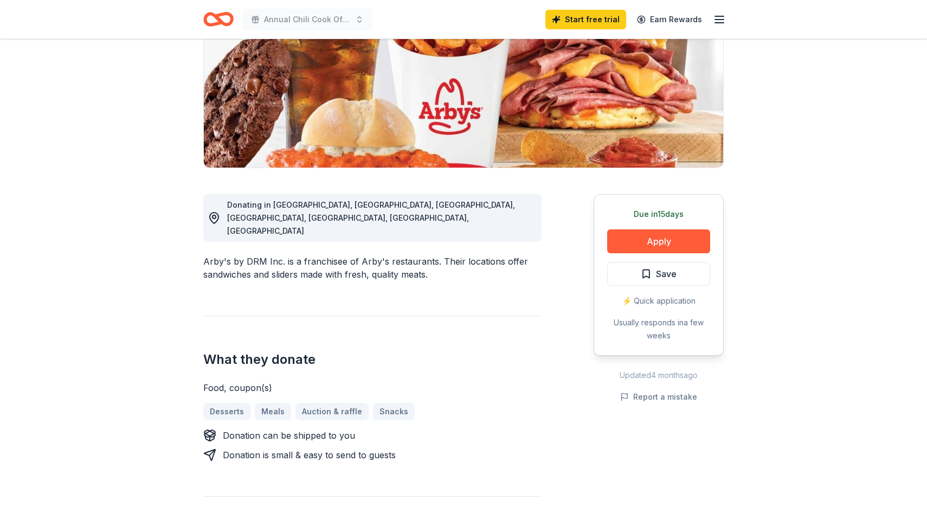
scroll to position [133, 0]
